Goal: Task Accomplishment & Management: Complete application form

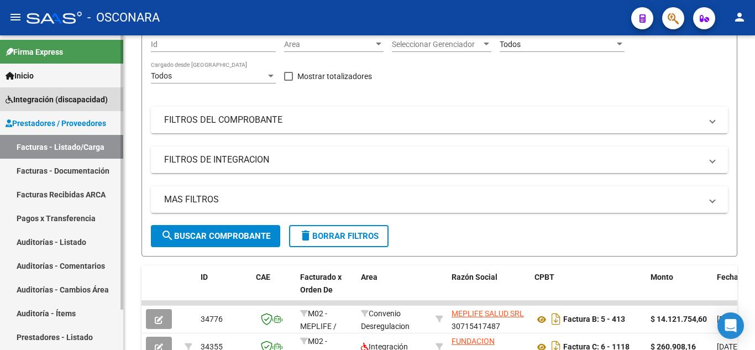
click at [46, 96] on span "Integración (discapacidad)" at bounding box center [57, 99] width 102 height 12
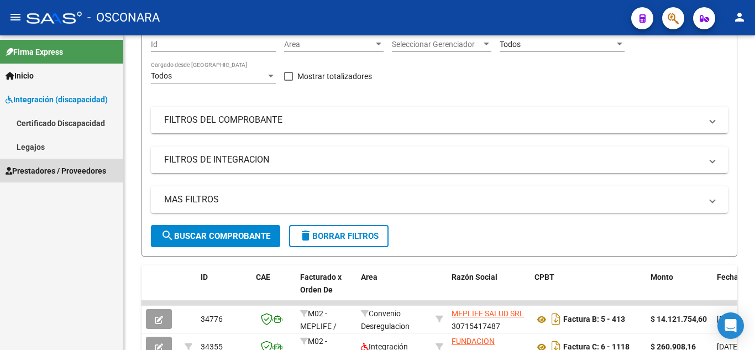
click at [77, 171] on span "Prestadores / Proveedores" at bounding box center [56, 171] width 101 height 12
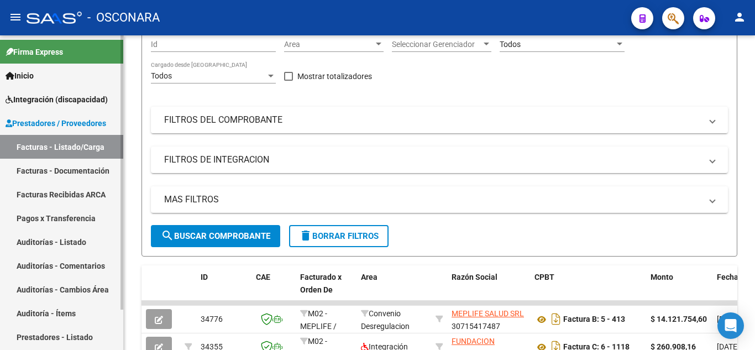
click at [49, 166] on link "Facturas - Documentación" at bounding box center [61, 171] width 123 height 24
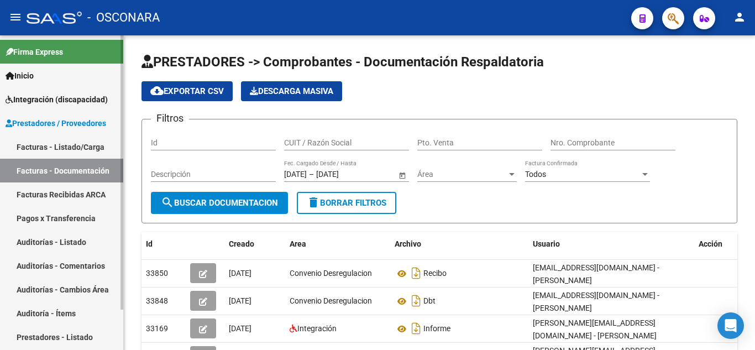
click at [37, 171] on link "Facturas - Documentación" at bounding box center [61, 171] width 123 height 24
click at [38, 145] on link "Facturas - Listado/Carga" at bounding box center [61, 147] width 123 height 24
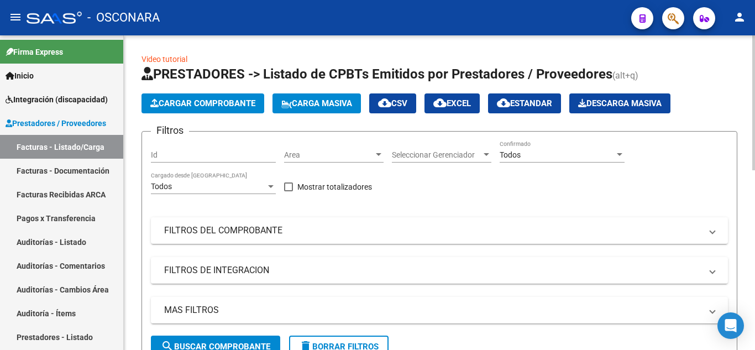
click at [170, 97] on button "Cargar Comprobante" at bounding box center [203, 103] width 123 height 20
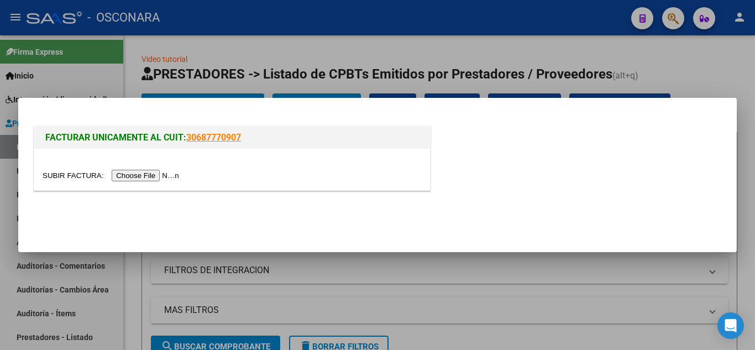
click at [159, 175] on input "file" at bounding box center [113, 176] width 140 height 12
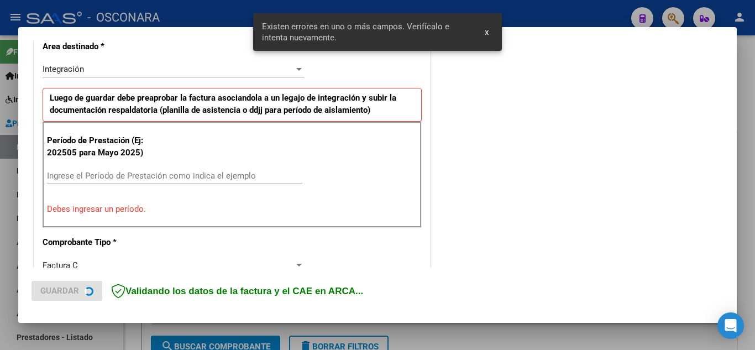
scroll to position [272, 0]
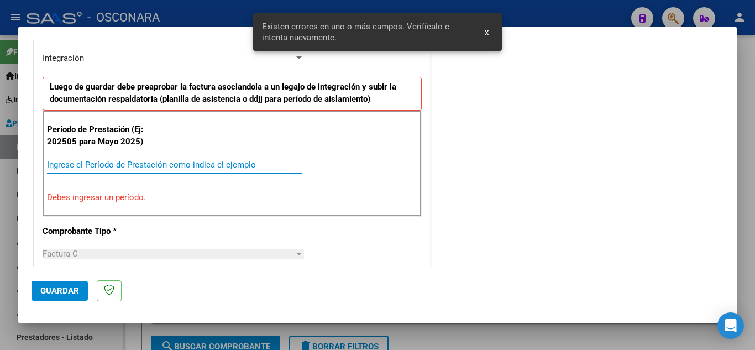
click at [105, 161] on input "Ingrese el Período de Prestación como indica el ejemplo" at bounding box center [175, 165] width 256 height 10
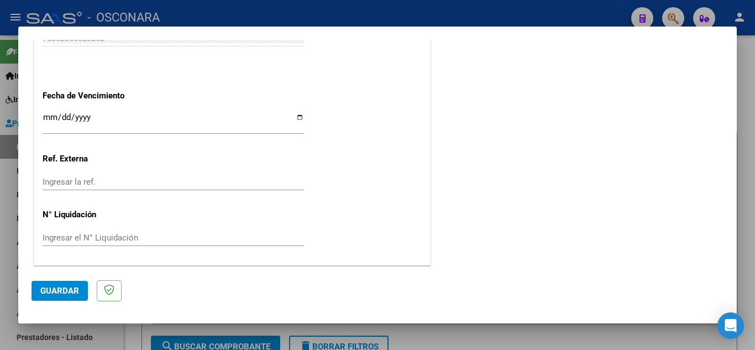
scroll to position [746, 0]
type input "202508"
click at [299, 117] on input "Ingresar la fecha" at bounding box center [174, 121] width 262 height 18
type input "[DATE]"
click at [54, 294] on span "Guardar" at bounding box center [59, 291] width 39 height 10
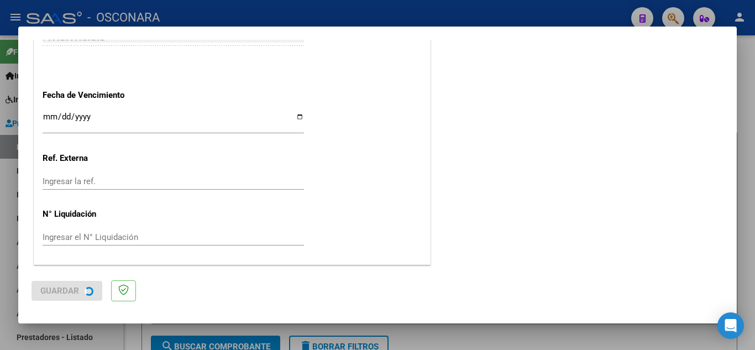
scroll to position [0, 0]
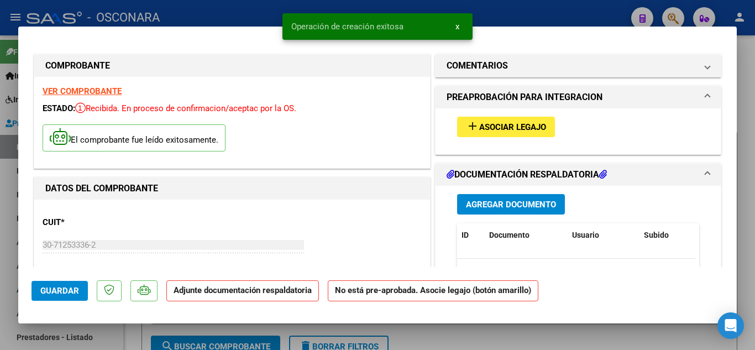
click at [508, 121] on button "add Asociar Legajo" at bounding box center [506, 127] width 98 height 20
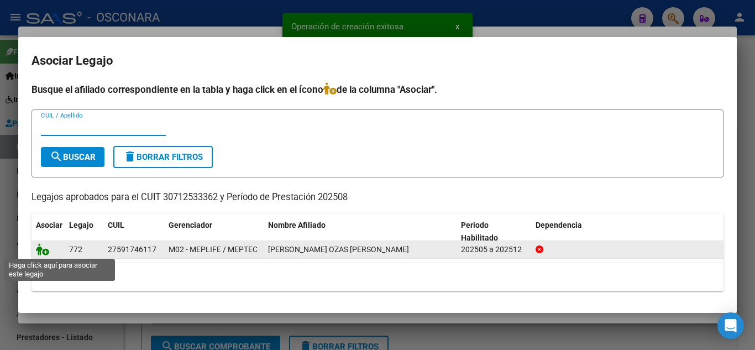
click at [45, 249] on icon at bounding box center [42, 249] width 13 height 12
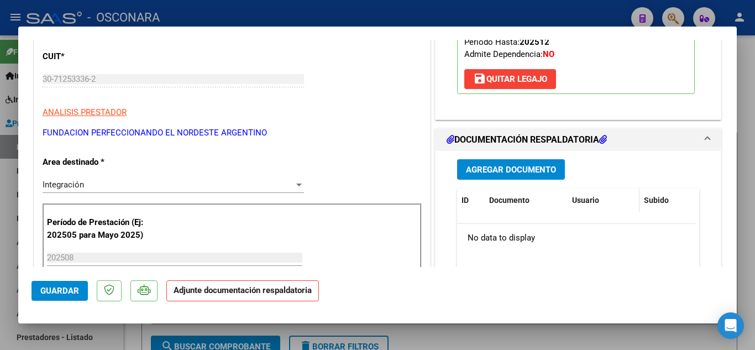
scroll to position [221, 0]
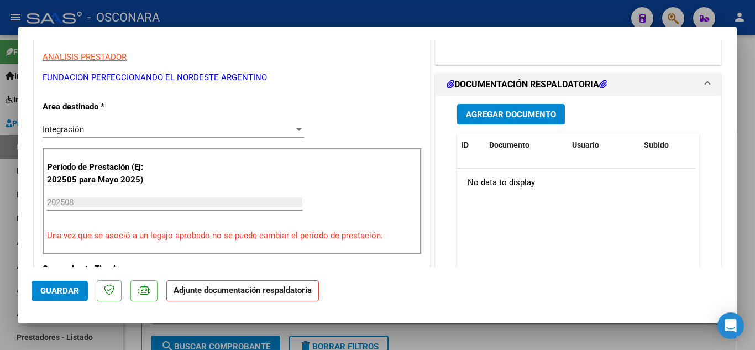
click at [550, 112] on span "Agregar Documento" at bounding box center [511, 115] width 90 height 10
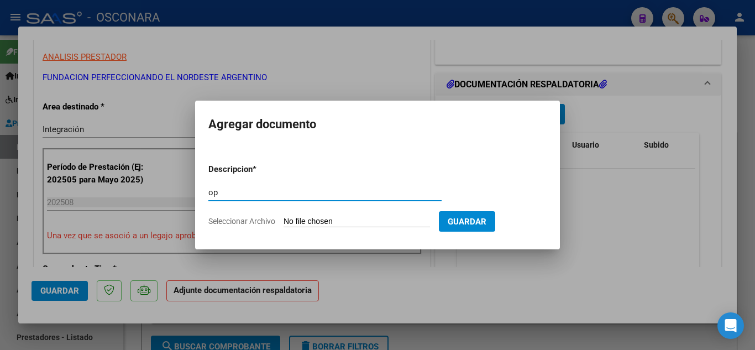
type input "o"
type input "planilla de asistencia"
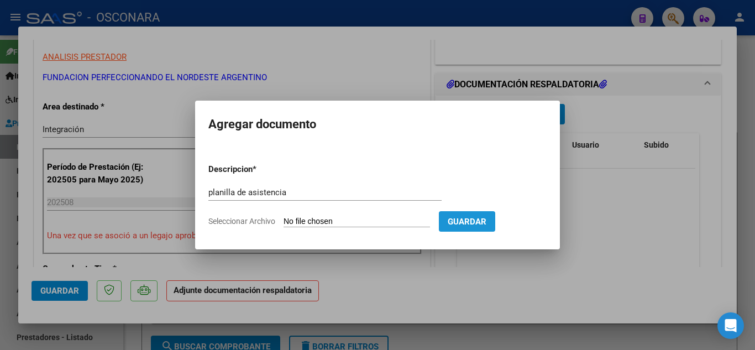
click at [487, 220] on span "Guardar" at bounding box center [467, 222] width 39 height 10
click at [410, 222] on input "Seleccionar Archivo" at bounding box center [357, 222] width 147 height 11
type input "C:\fakepath\ASIST-AGO-SANUTO 30712533362__fact _C-00006-00001157.pdf"
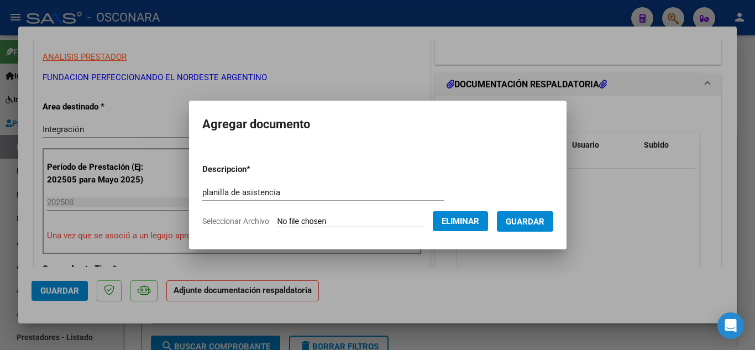
click at [545, 225] on span "Guardar" at bounding box center [525, 222] width 39 height 10
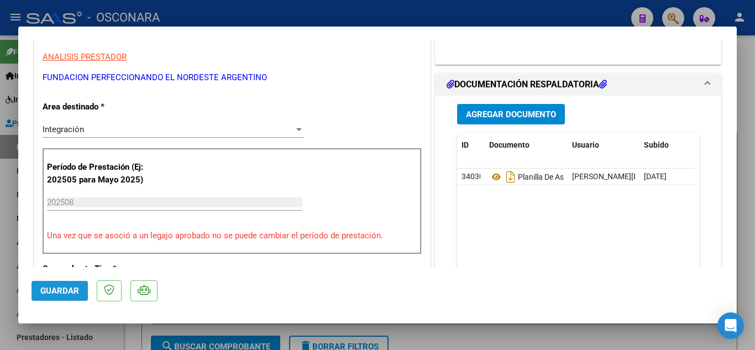
click at [40, 290] on button "Guardar" at bounding box center [60, 291] width 56 height 20
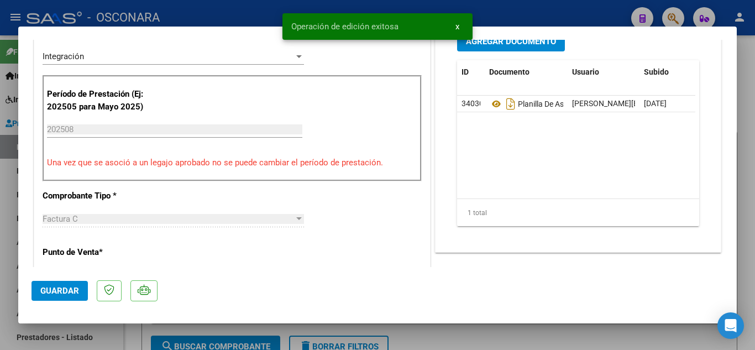
scroll to position [166, 0]
